Goal: Browse casually

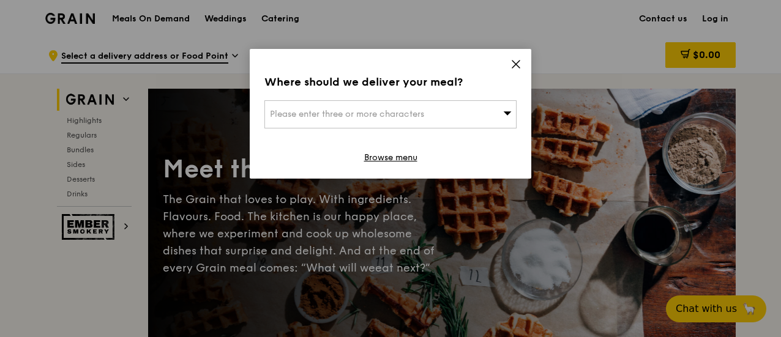
click at [510, 62] on icon at bounding box center [515, 64] width 11 height 11
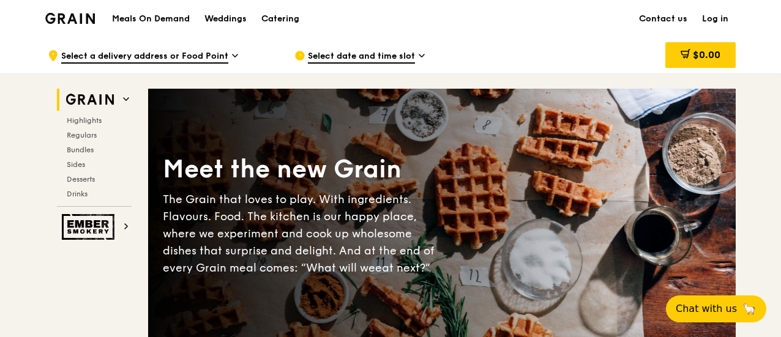
click at [176, 20] on h1 "Meals On Demand" at bounding box center [151, 19] width 78 height 12
click at [154, 24] on h1 "Meals On Demand" at bounding box center [151, 19] width 78 height 12
click at [152, 22] on h1 "Meals On Demand" at bounding box center [151, 19] width 78 height 12
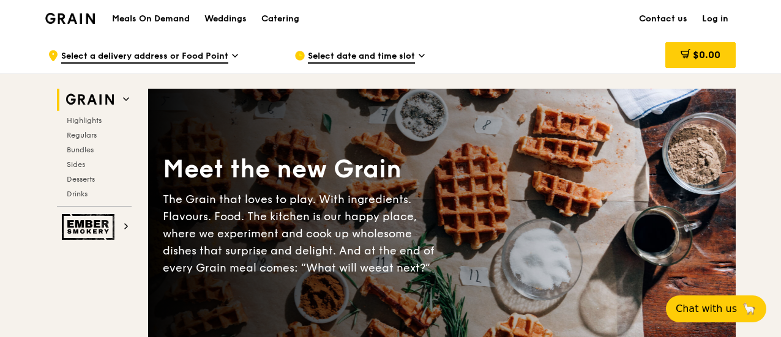
click at [152, 22] on h1 "Meals On Demand" at bounding box center [151, 19] width 78 height 12
click at [152, 17] on h1 "Meals On Demand" at bounding box center [151, 19] width 78 height 12
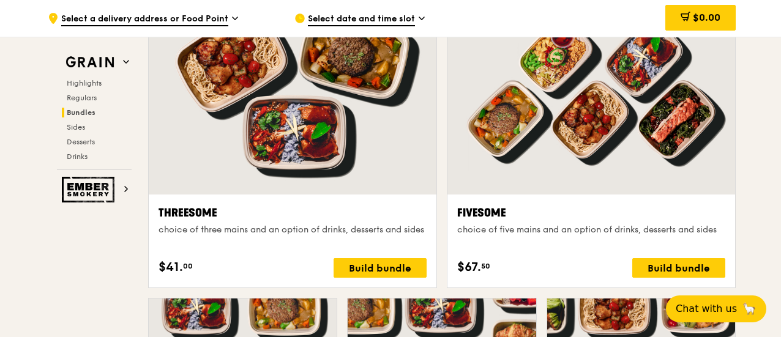
scroll to position [2171, 0]
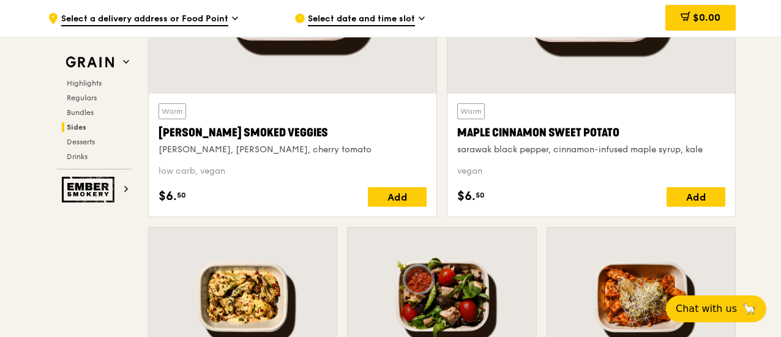
click at [737, 108] on div "Warm Maple Cinnamon Sweet Potato sarawak black pepper, cinnamon-infused maple s…" at bounding box center [591, 54] width 299 height 346
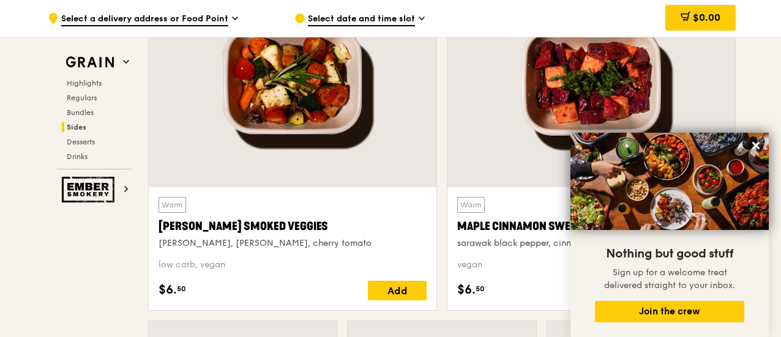
scroll to position [2864, 0]
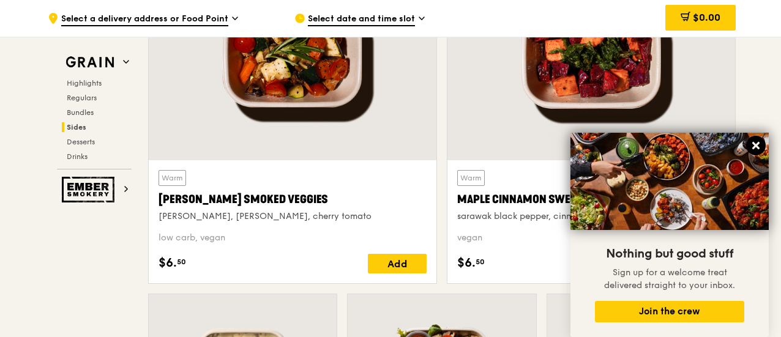
click at [755, 146] on icon at bounding box center [755, 145] width 7 height 7
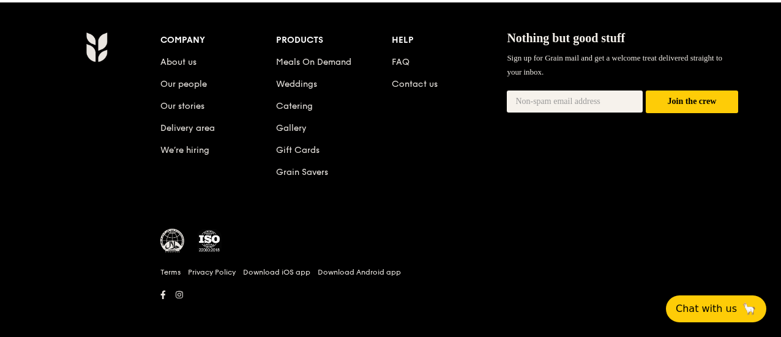
scroll to position [4935, 0]
